Goal: Information Seeking & Learning: Learn about a topic

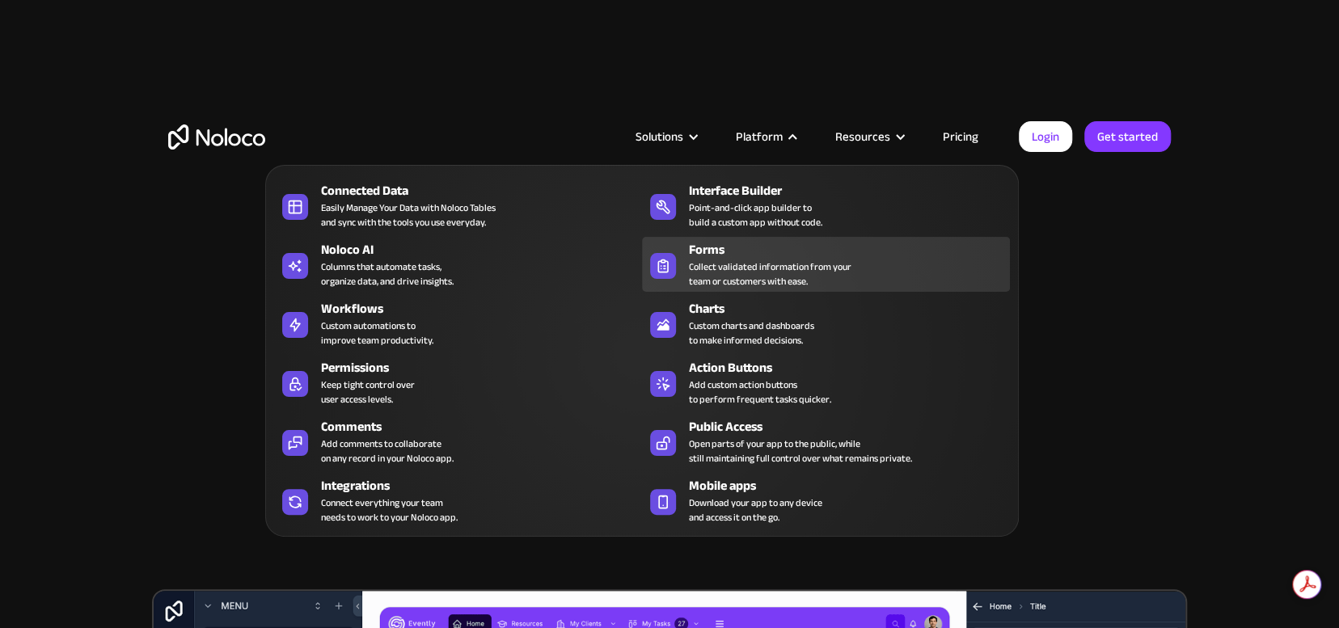
click at [705, 269] on div "Collect validated information from your team or customers with ease." at bounding box center [770, 274] width 163 height 29
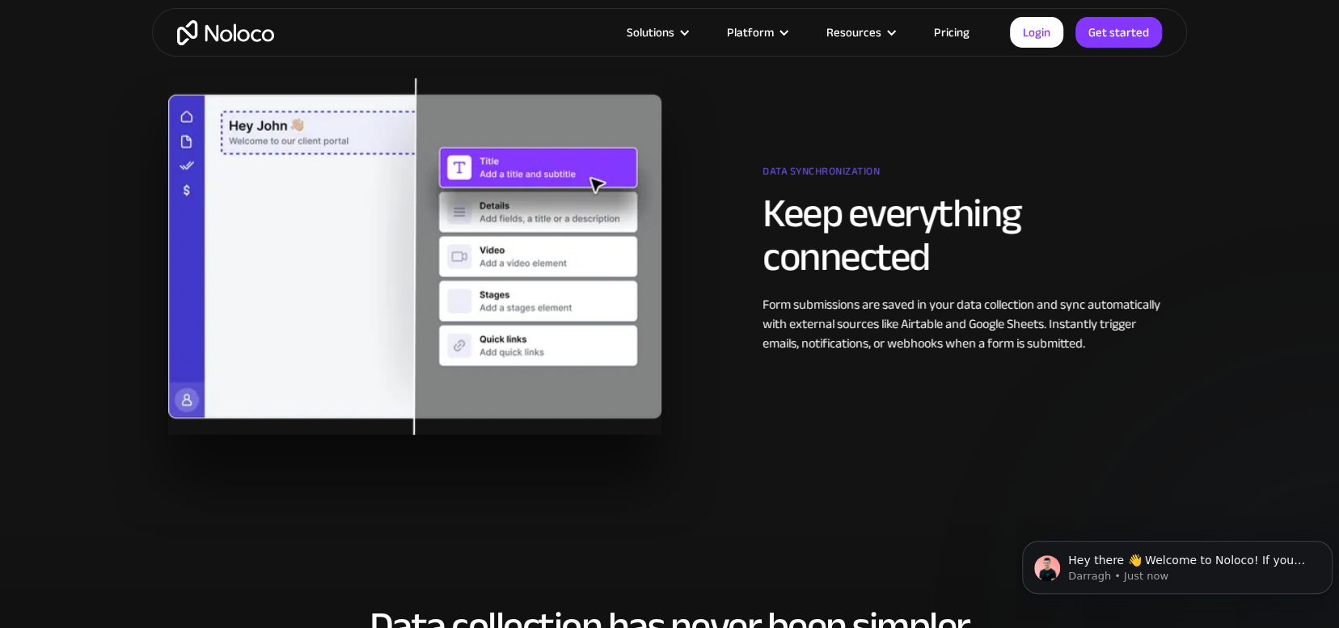
scroll to position [3235, 0]
drag, startPoint x: 943, startPoint y: 324, endPoint x: 1069, endPoint y: 331, distance: 126.4
click at [1069, 331] on div "Form submissions are saved in your data collection and sync automatically with …" at bounding box center [967, 324] width 408 height 58
click at [805, 174] on div "Data synchronization" at bounding box center [967, 175] width 408 height 32
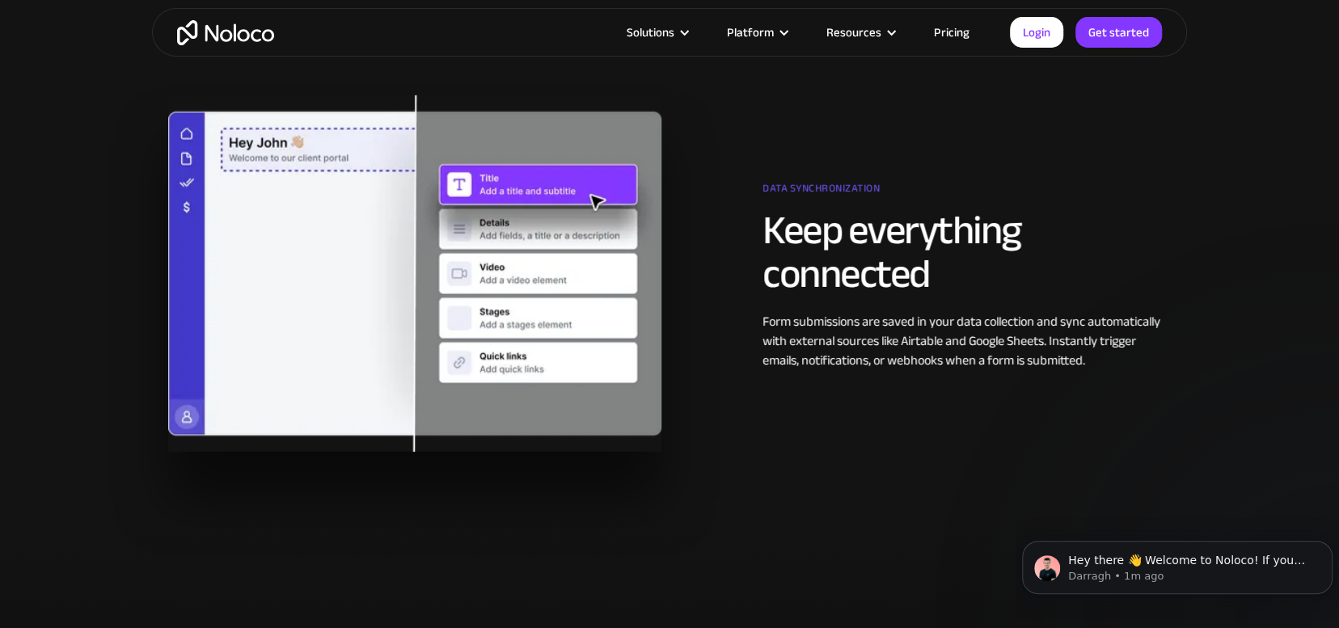
scroll to position [3074, 0]
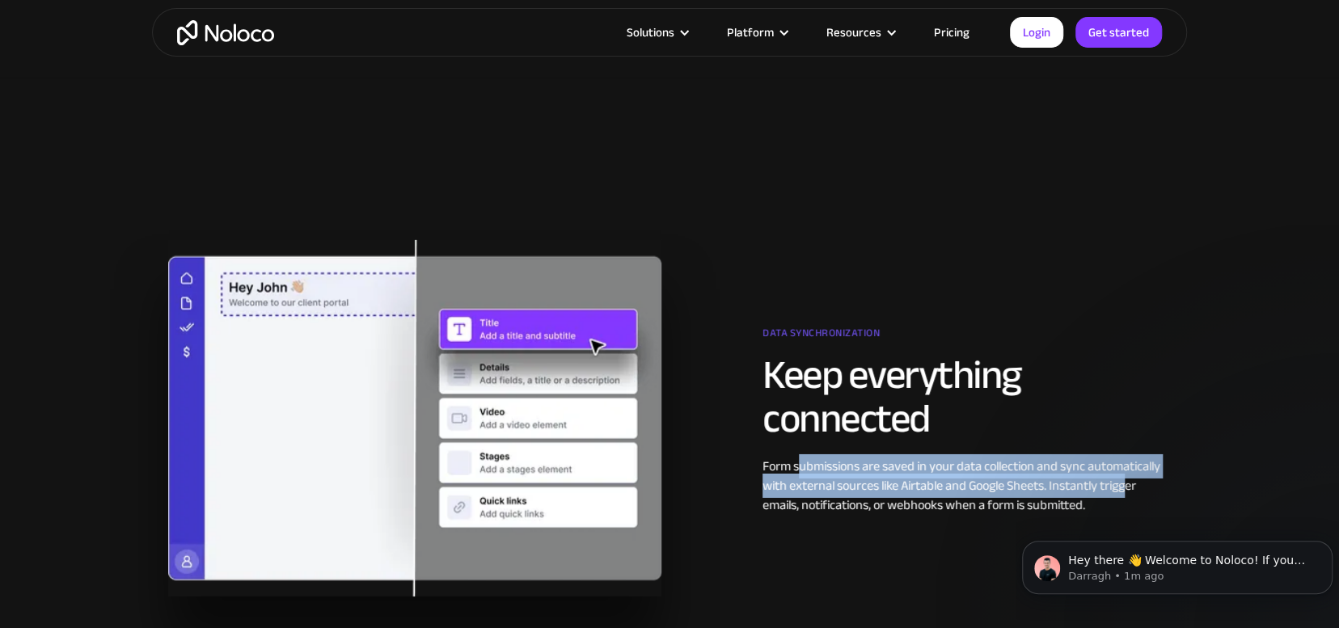
drag, startPoint x: 798, startPoint y: 468, endPoint x: 1122, endPoint y: 479, distance: 324.5
click at [1123, 479] on div "Form submissions are saved in your data collection and sync automatically with …" at bounding box center [967, 486] width 408 height 58
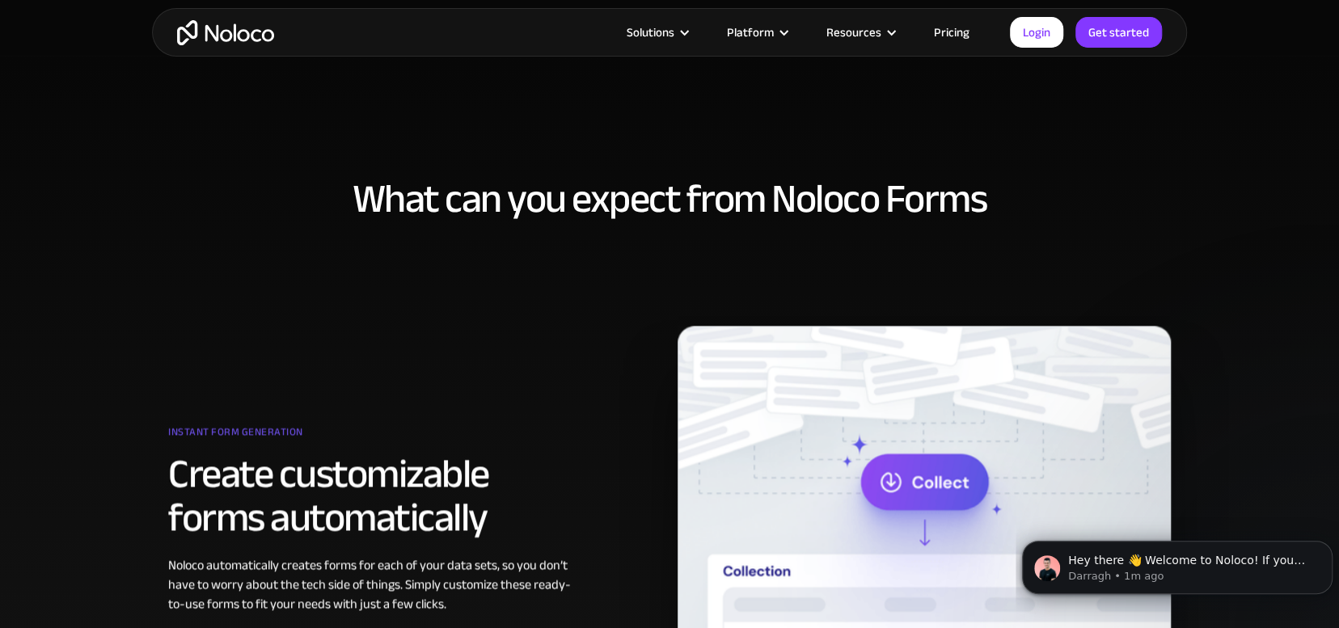
scroll to position [1051, 0]
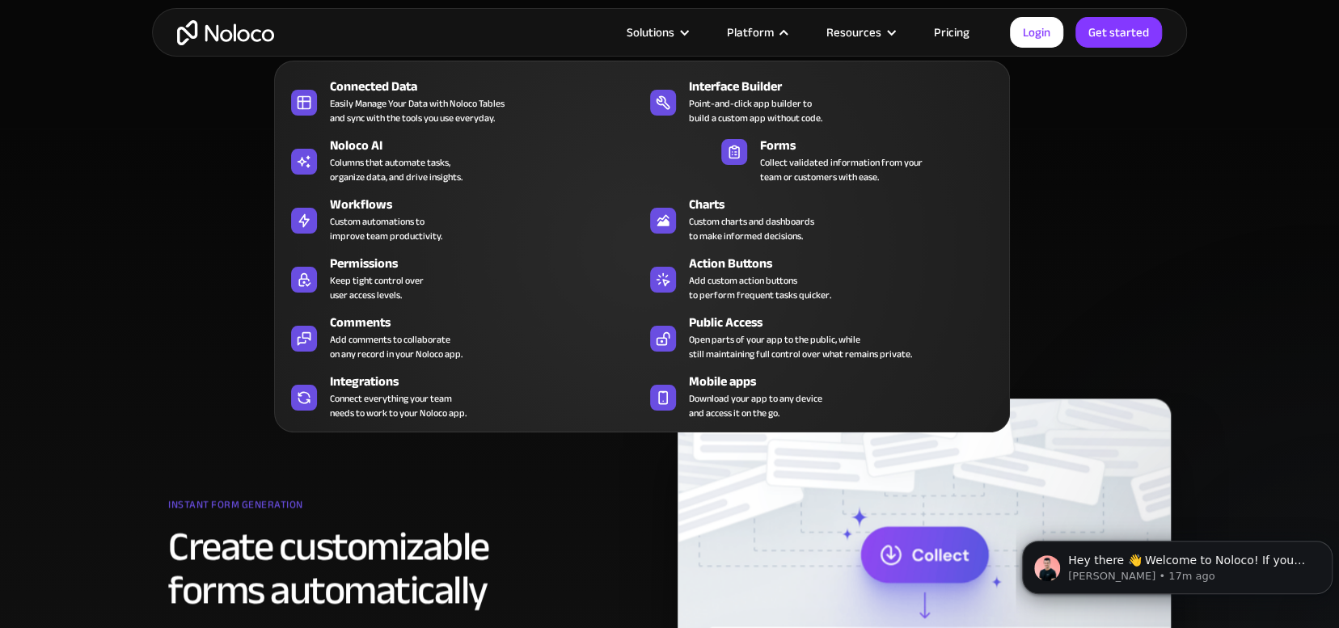
click at [226, 161] on section "What can you expect from Noloco Forms Instant form generation Create customizab…" at bounding box center [669, 479] width 1339 height 700
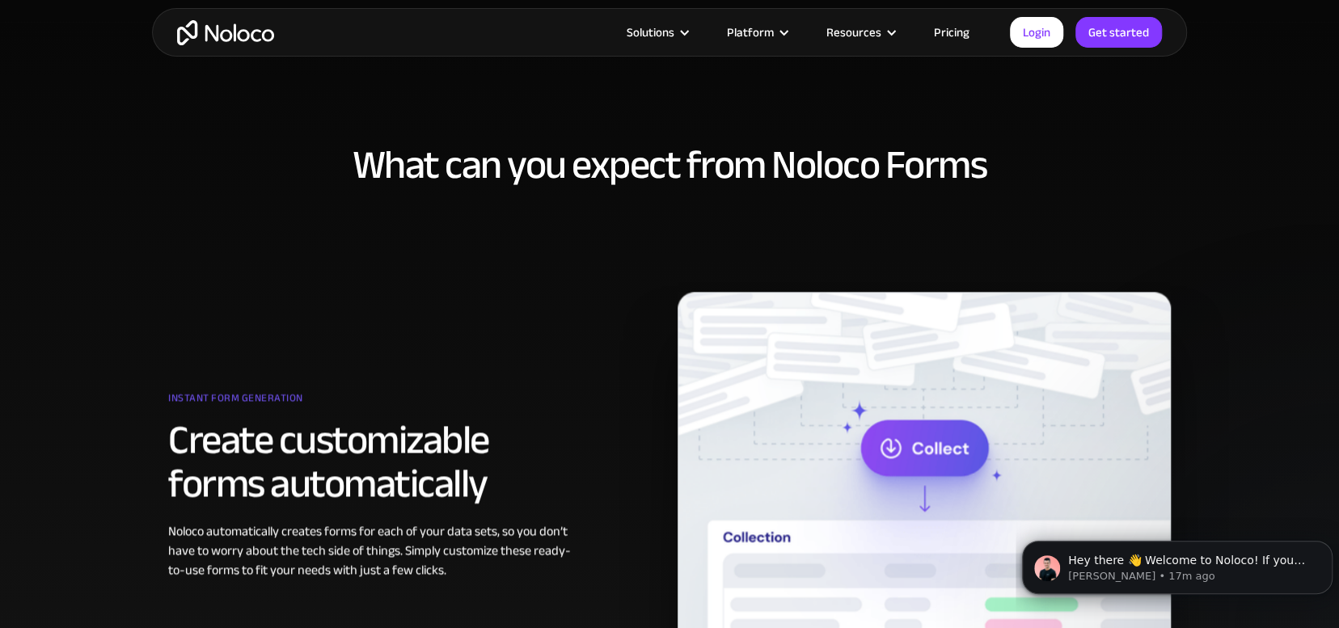
scroll to position [1294, 0]
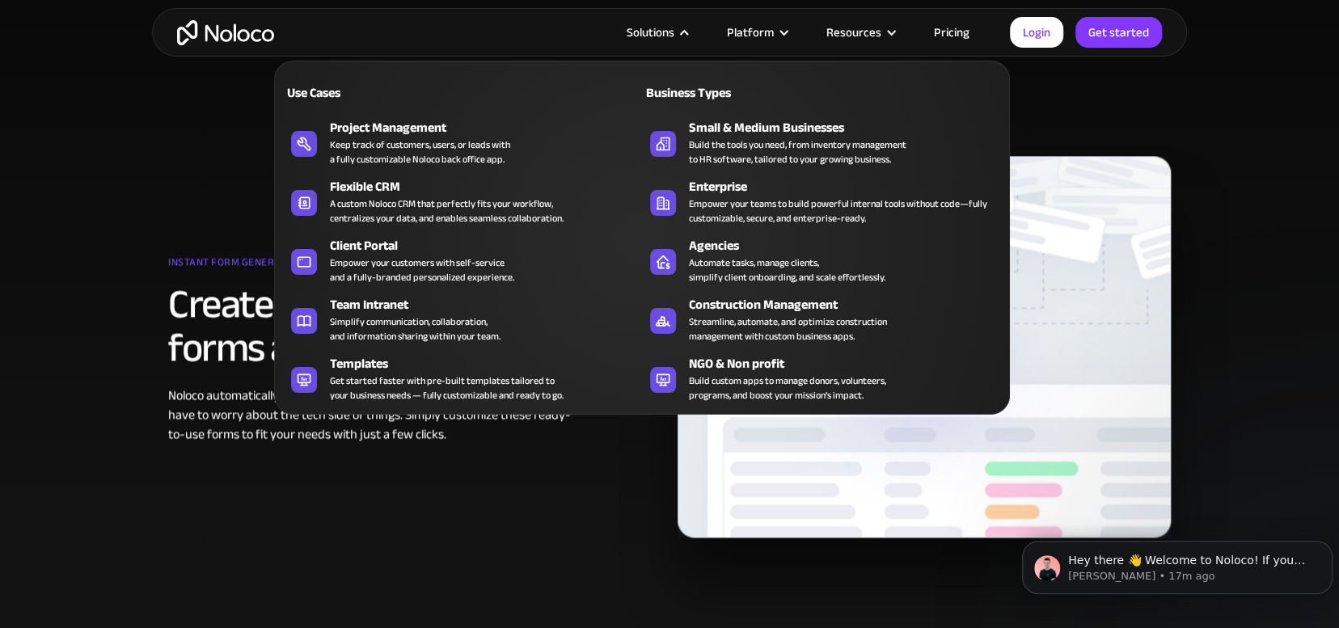
click at [664, 36] on div "Solutions" at bounding box center [651, 32] width 48 height 21
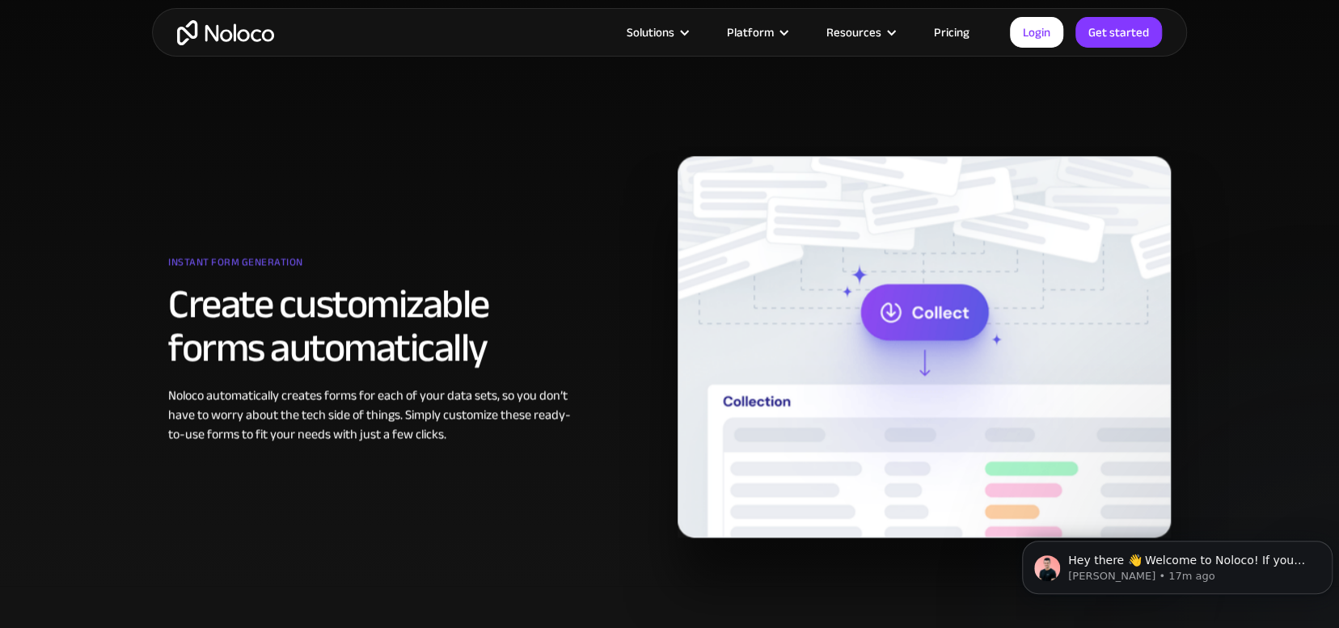
click at [949, 32] on link "Pricing" at bounding box center [952, 32] width 76 height 21
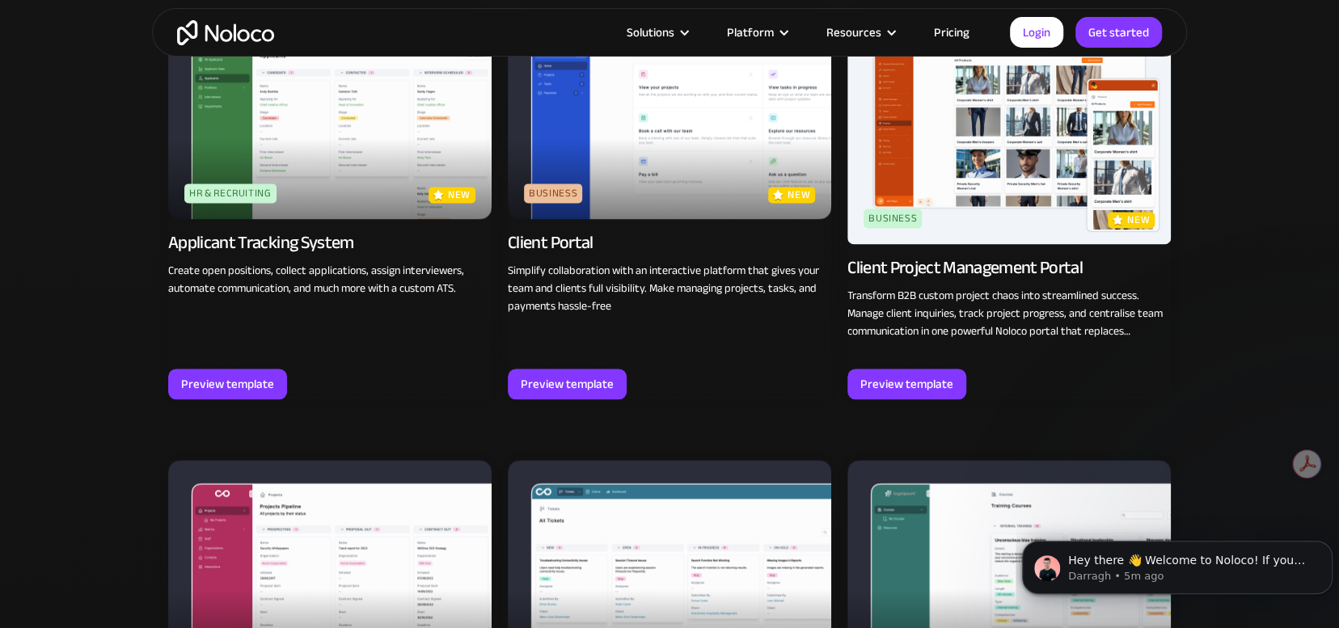
scroll to position [1294, 0]
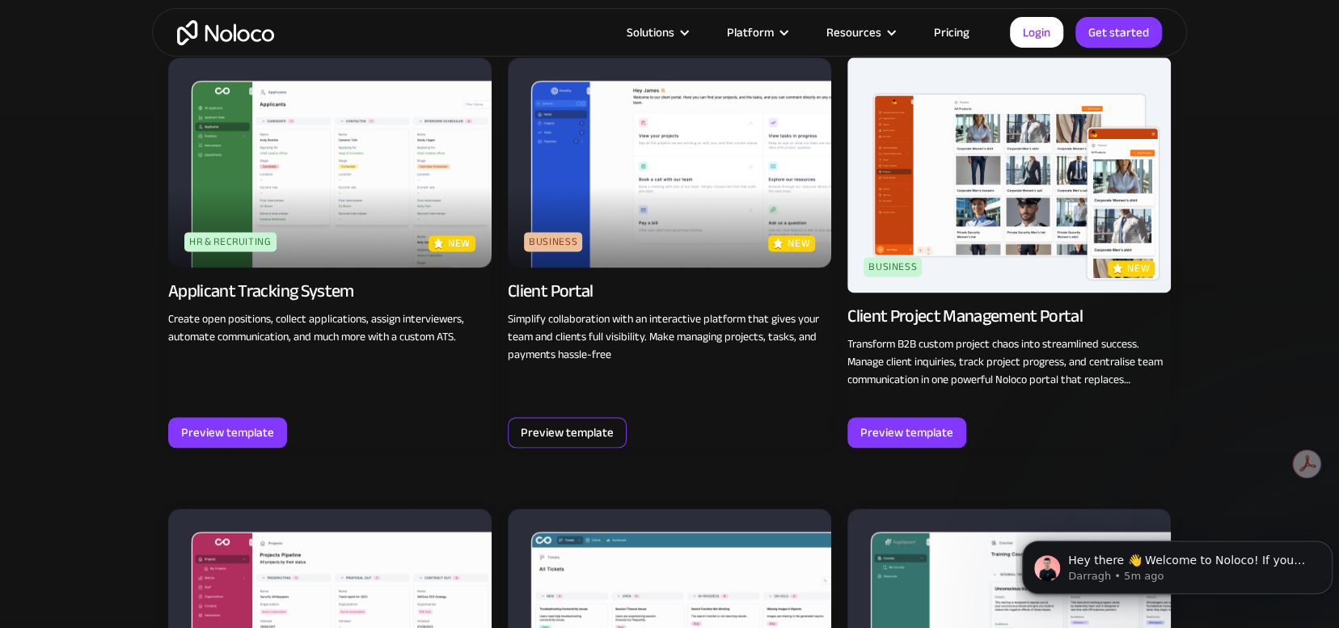
click at [584, 436] on div "Preview template" at bounding box center [567, 432] width 93 height 21
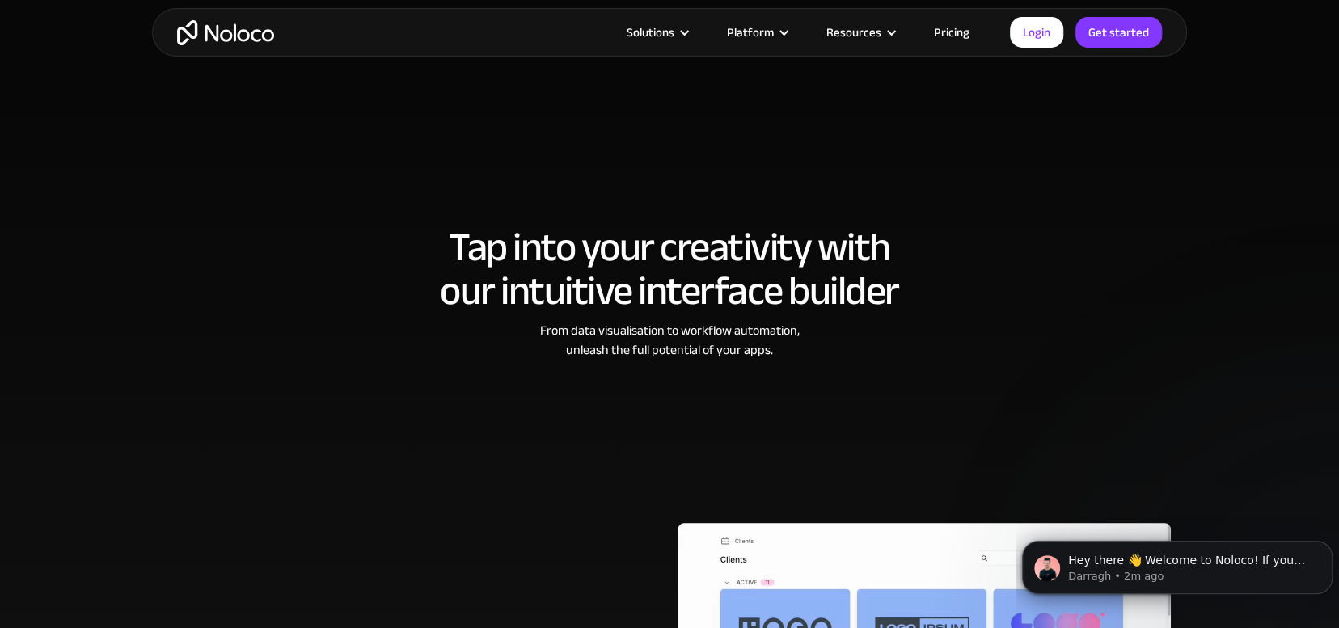
scroll to position [890, 0]
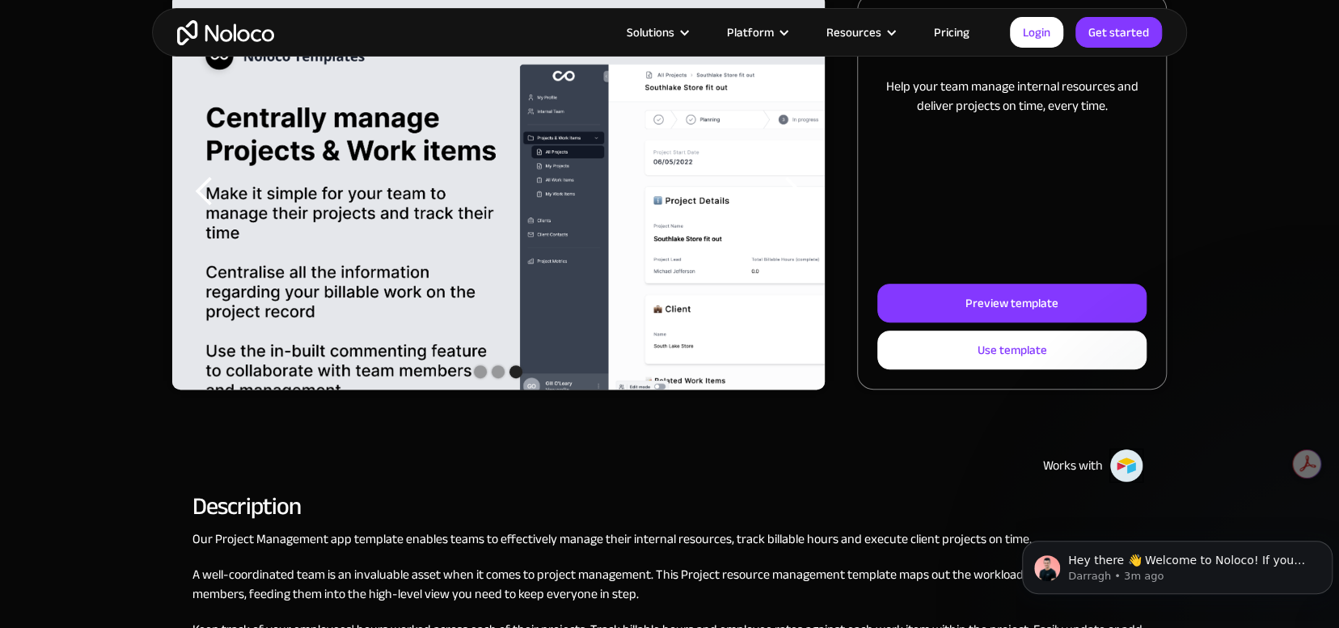
scroll to position [243, 0]
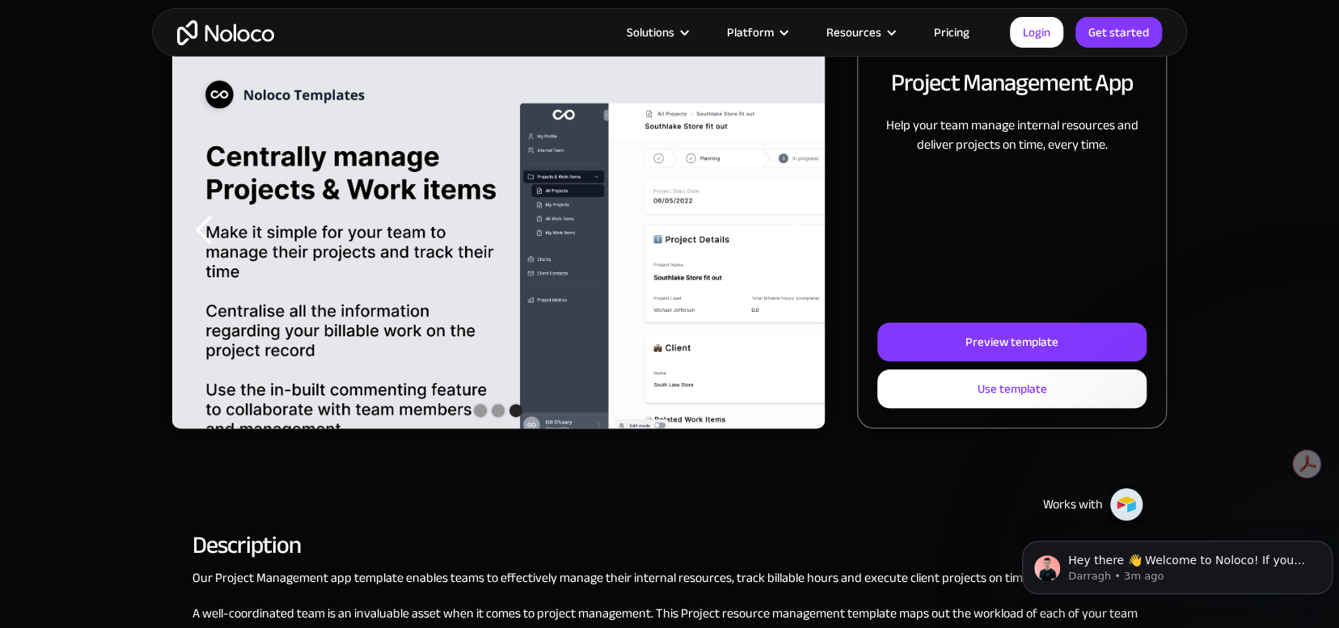
click at [214, 228] on div "previous slide" at bounding box center [204, 230] width 32 height 32
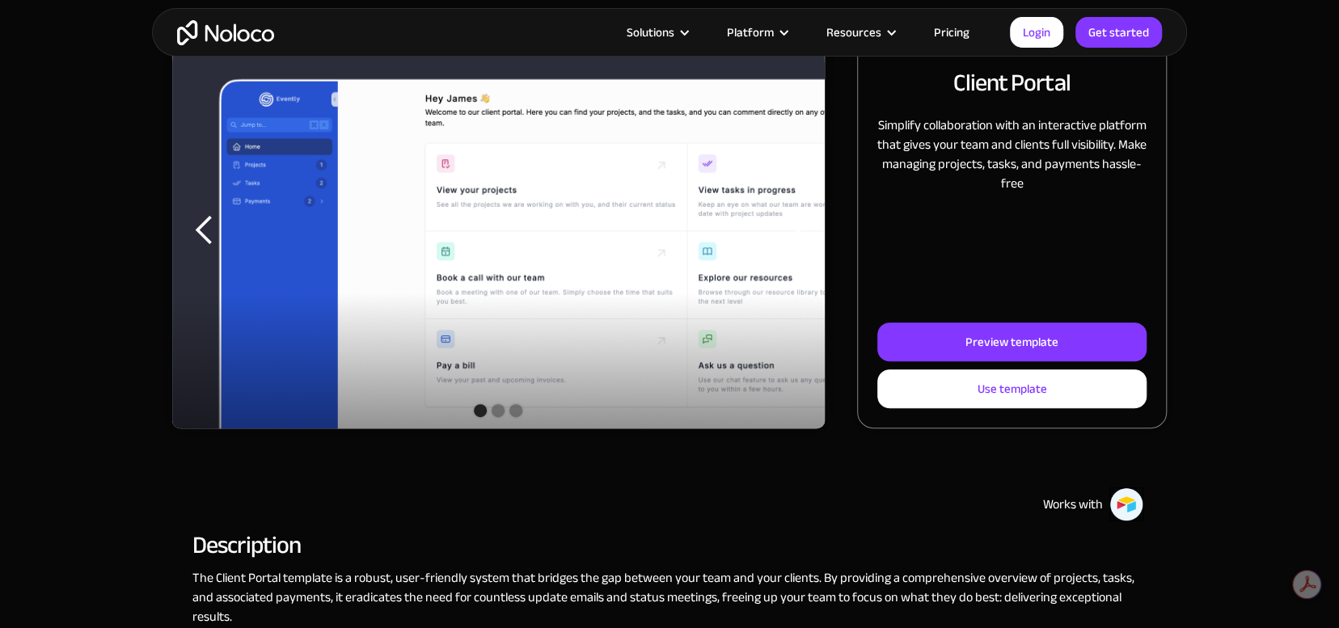
click at [204, 226] on div "previous slide" at bounding box center [204, 230] width 32 height 32
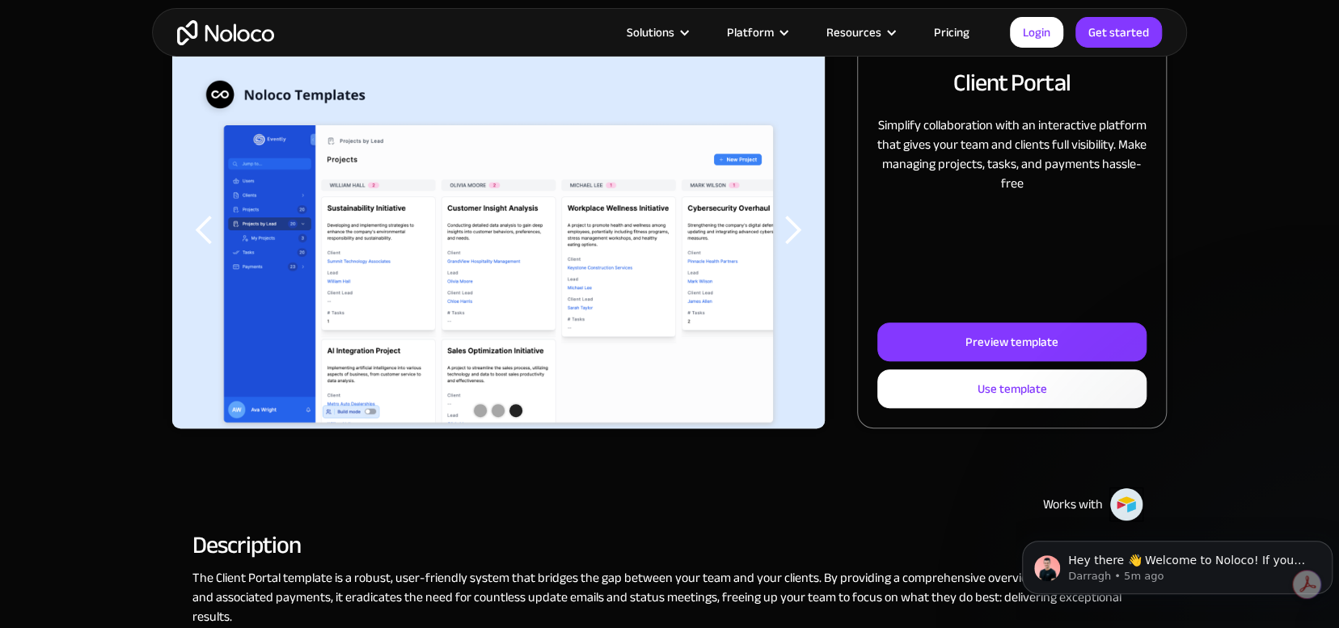
click at [204, 226] on div "previous slide" at bounding box center [204, 230] width 32 height 32
